Goal: Transaction & Acquisition: Book appointment/travel/reservation

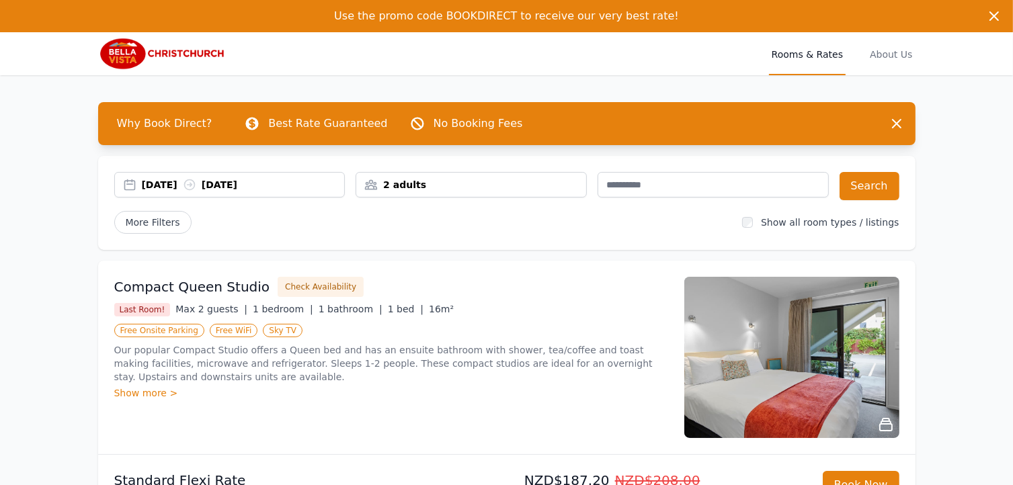
click at [283, 183] on div "[DATE] [DATE]" at bounding box center [243, 184] width 203 height 13
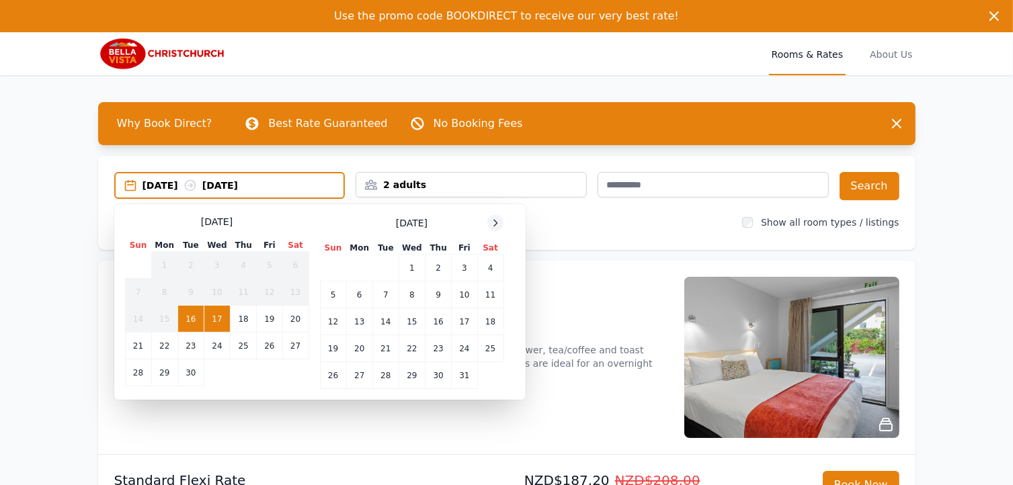
click at [490, 218] on icon at bounding box center [495, 223] width 11 height 11
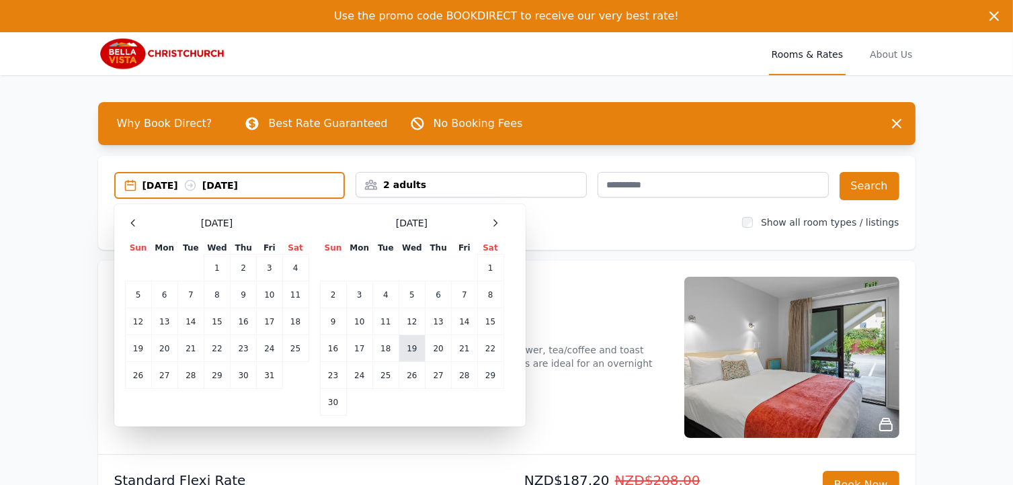
click at [417, 352] on td "19" at bounding box center [412, 348] width 26 height 27
click at [433, 350] on td "20" at bounding box center [438, 348] width 26 height 27
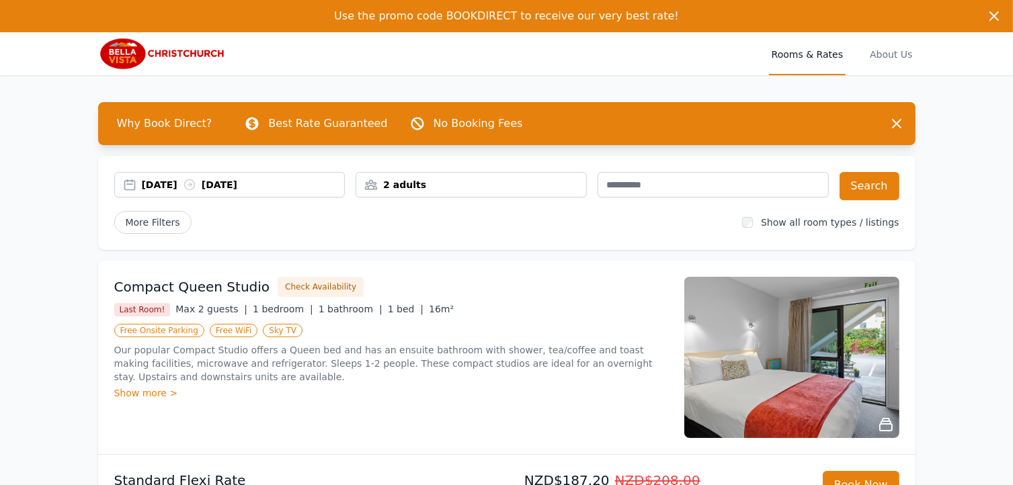
click at [422, 194] on div "2 adults" at bounding box center [471, 185] width 231 height 26
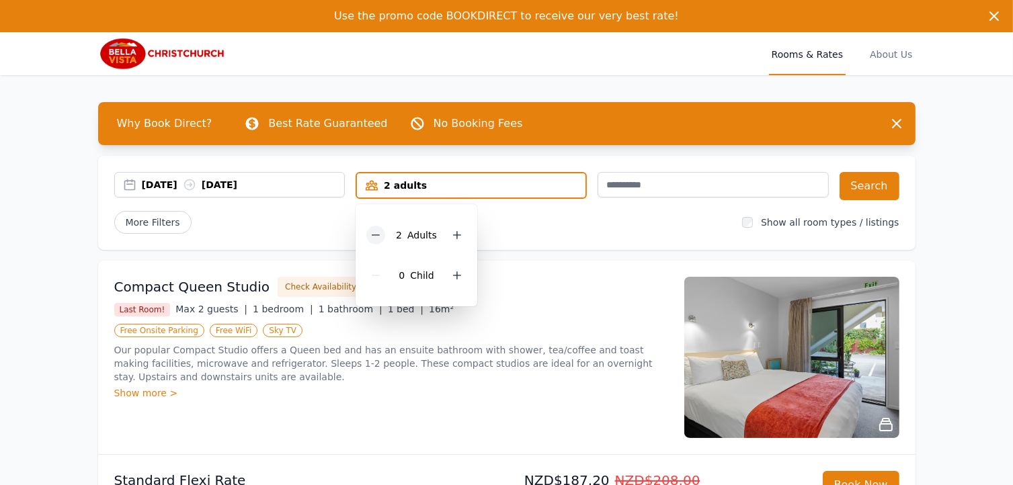
click at [375, 237] on icon at bounding box center [375, 235] width 11 height 11
click at [606, 218] on div "More Filters" at bounding box center [423, 222] width 618 height 23
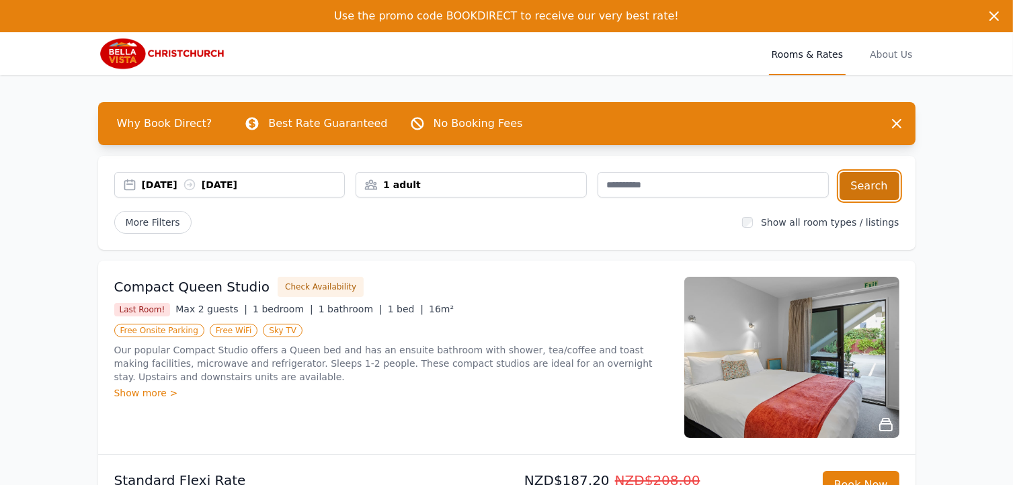
click at [858, 183] on button "Search" at bounding box center [869, 186] width 60 height 28
